Goal: Information Seeking & Learning: Learn about a topic

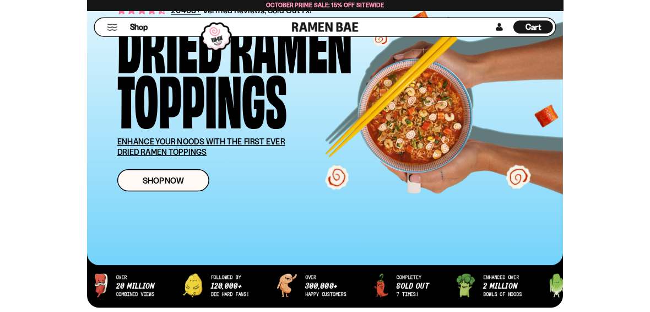
scroll to position [110, 0]
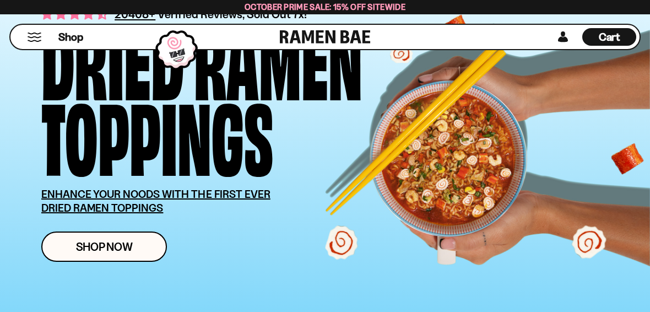
type input "**********"
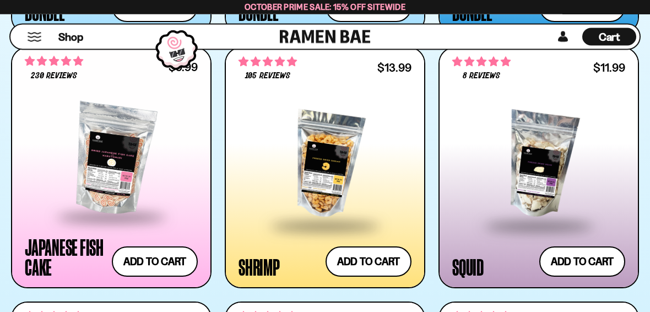
scroll to position [1404, 0]
click at [403, 263] on button "Add to cart Add ― Regular price $13.99 Regular price Sale price $13.99 Unit pri…" at bounding box center [368, 261] width 86 height 30
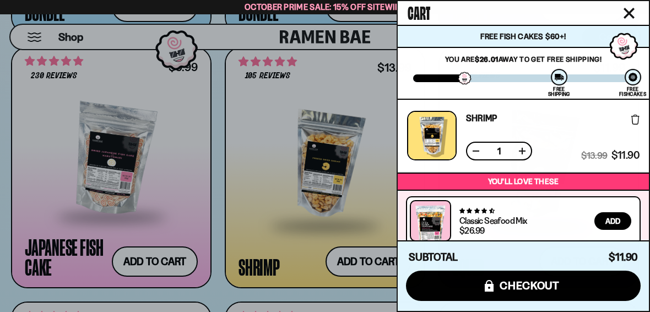
click at [630, 15] on icon "Close cart" at bounding box center [629, 13] width 10 height 10
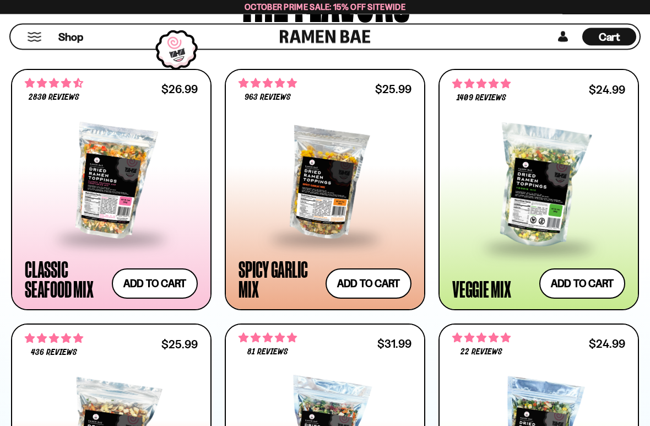
scroll to position [619, 0]
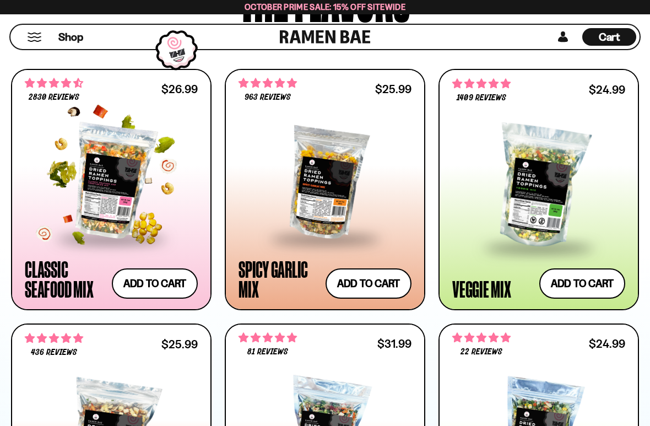
click at [55, 88] on span "4.68 stars" at bounding box center [54, 83] width 58 height 14
click at [61, 86] on span "4.68 stars" at bounding box center [55, 82] width 12 height 9
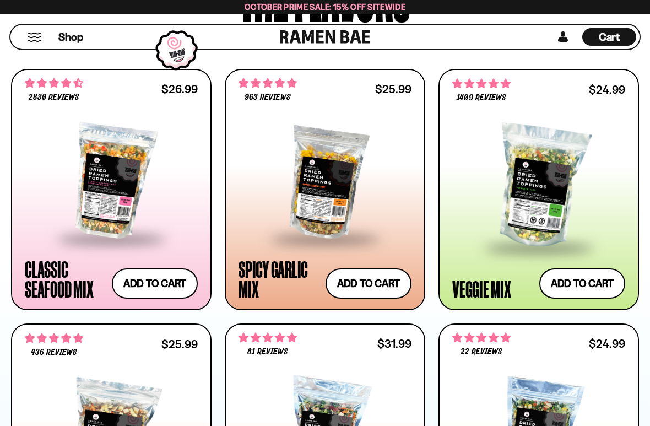
click at [64, 273] on div "Classic Seafood Mix" at bounding box center [65, 279] width 81 height 40
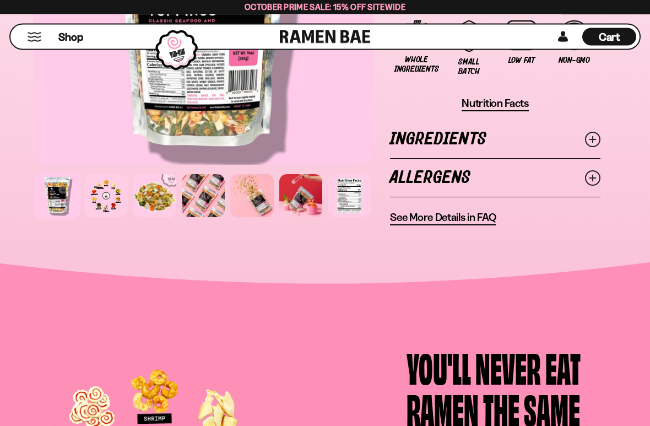
scroll to position [1258, 0]
click at [473, 222] on span "See More Details in FAQ" at bounding box center [443, 217] width 106 height 14
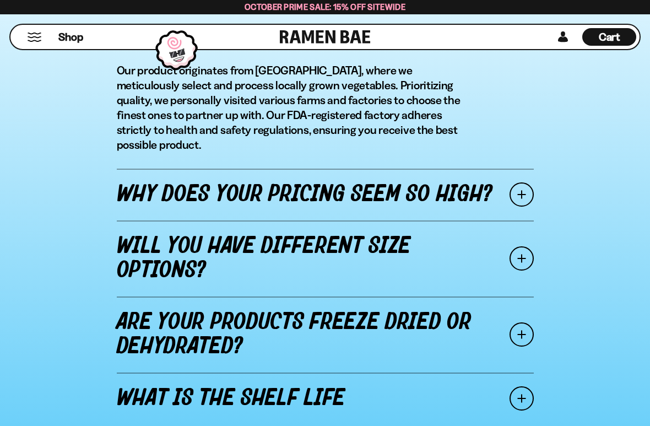
scroll to position [1344, 0]
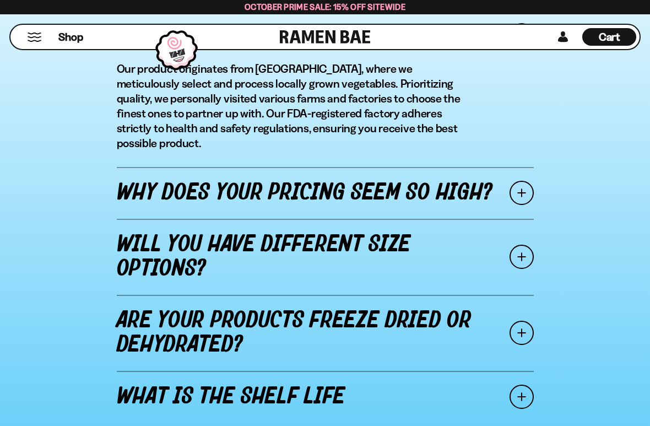
click at [411, 180] on link "Why does your pricing seem so high?" at bounding box center [325, 193] width 417 height 52
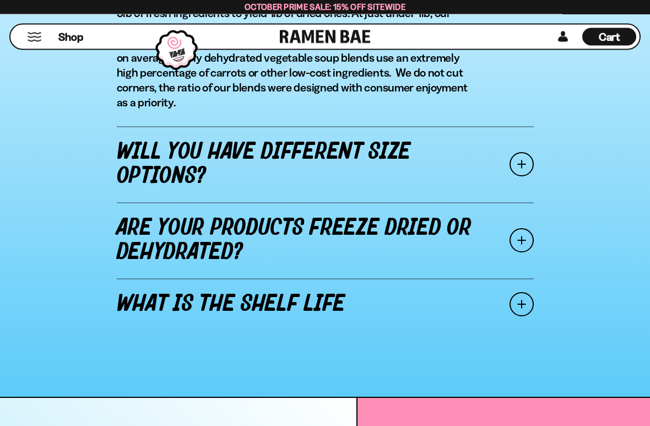
scroll to position [1466, 0]
click at [409, 154] on link "Will you have different size options?" at bounding box center [325, 164] width 417 height 76
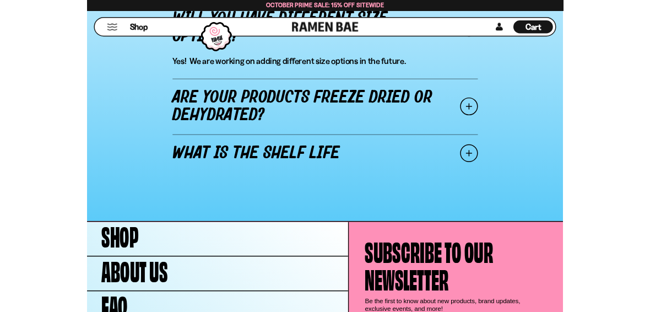
scroll to position [1455, 0]
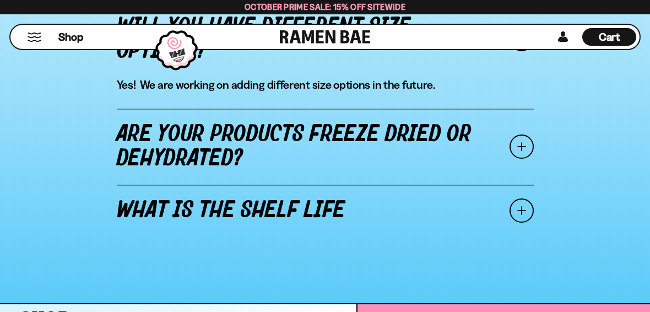
click at [420, 131] on link "Are your products freeze dried or dehydrated?" at bounding box center [325, 146] width 417 height 76
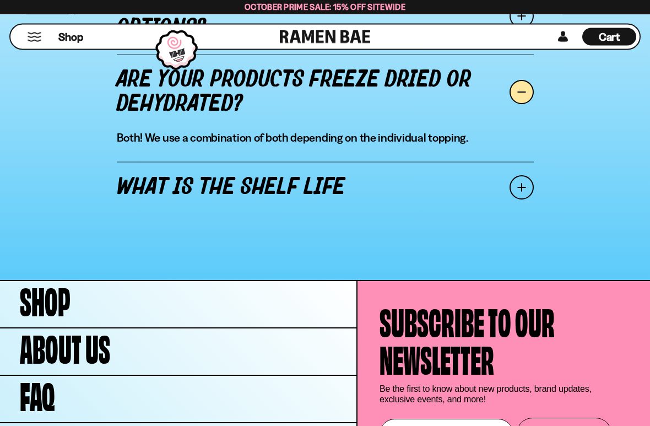
scroll to position [1478, 0]
click at [363, 183] on link "What is the shelf life" at bounding box center [325, 187] width 417 height 52
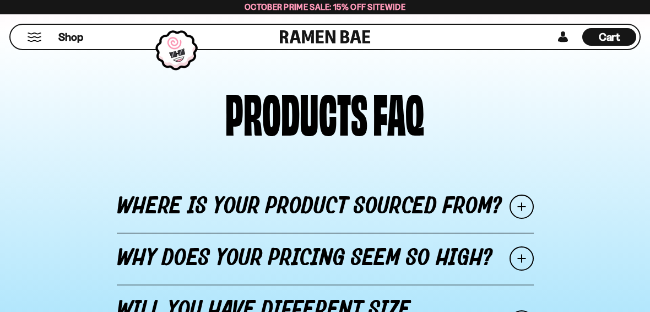
scroll to position [1170, 0]
